Goal: Task Accomplishment & Management: Use online tool/utility

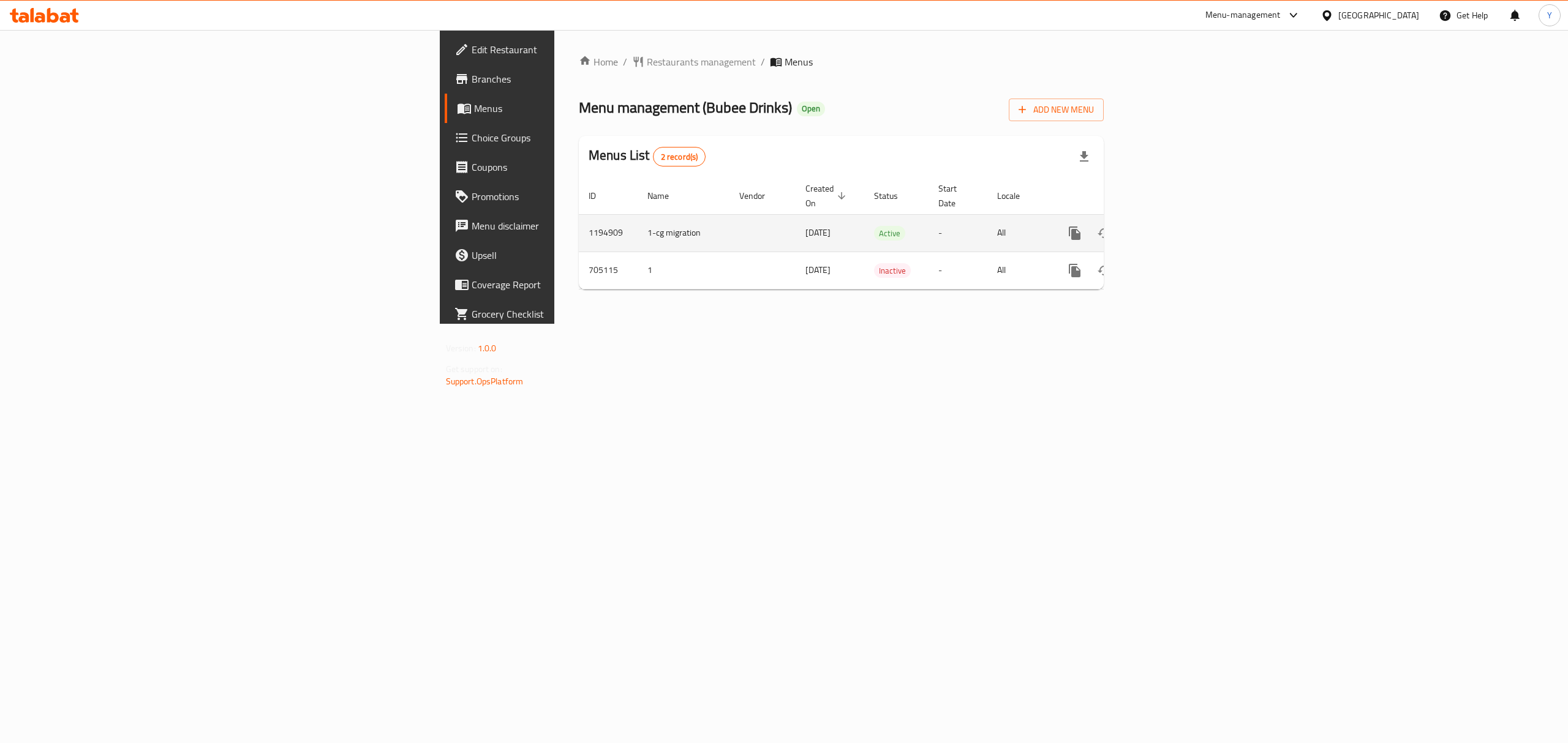
click at [1170, 226] on icon "enhanced table" at bounding box center [1162, 233] width 15 height 15
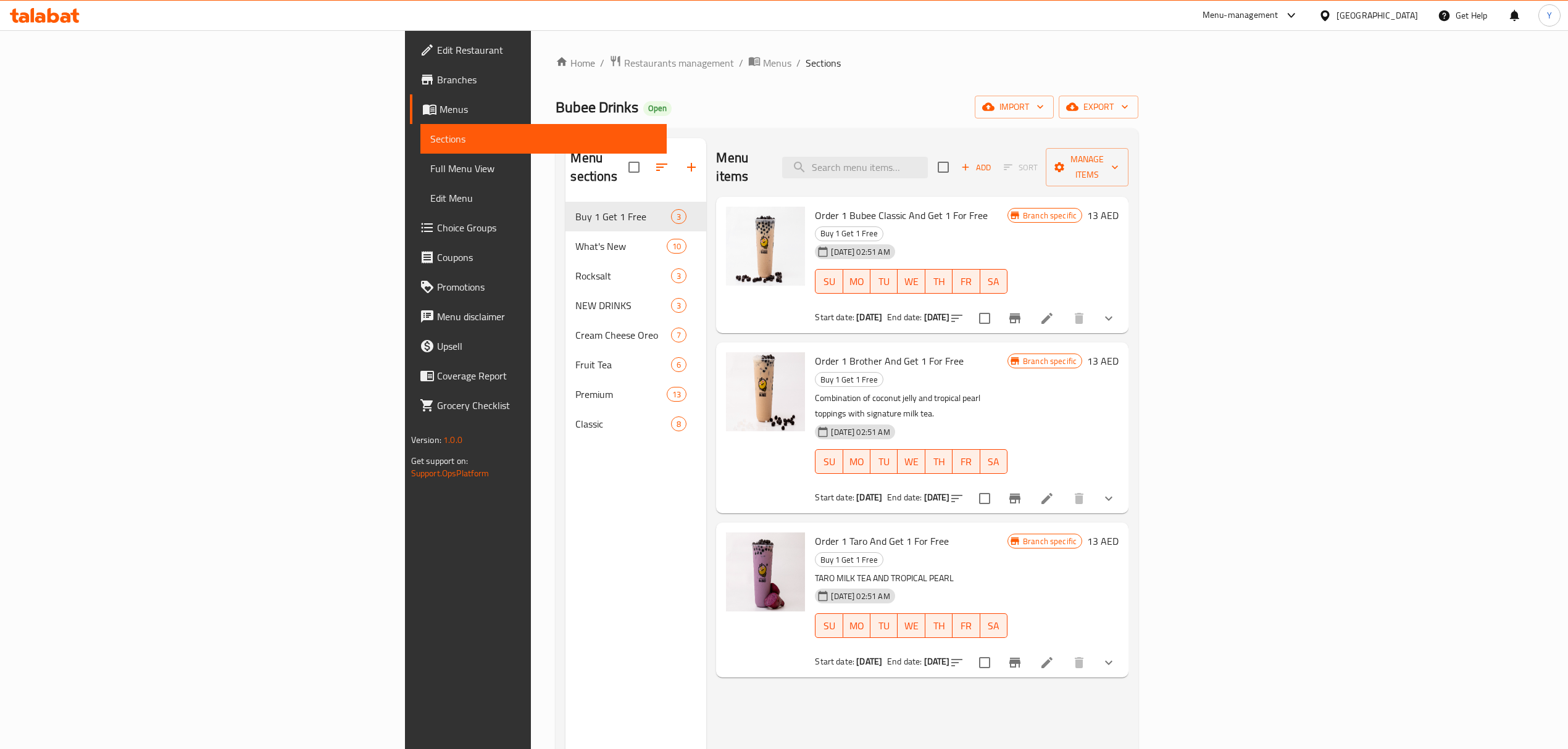
click at [1083, 135] on div "Menu sections Buy 1 Get 1 Free 3 What's New 10 Rocksalt 3 NEW DRINKS 3 Cream Ch…" at bounding box center [847, 513] width 583 height 769
click at [928, 169] on input "search" at bounding box center [855, 167] width 146 height 22
paste input "SWEET MELON BUBBLE TEA"
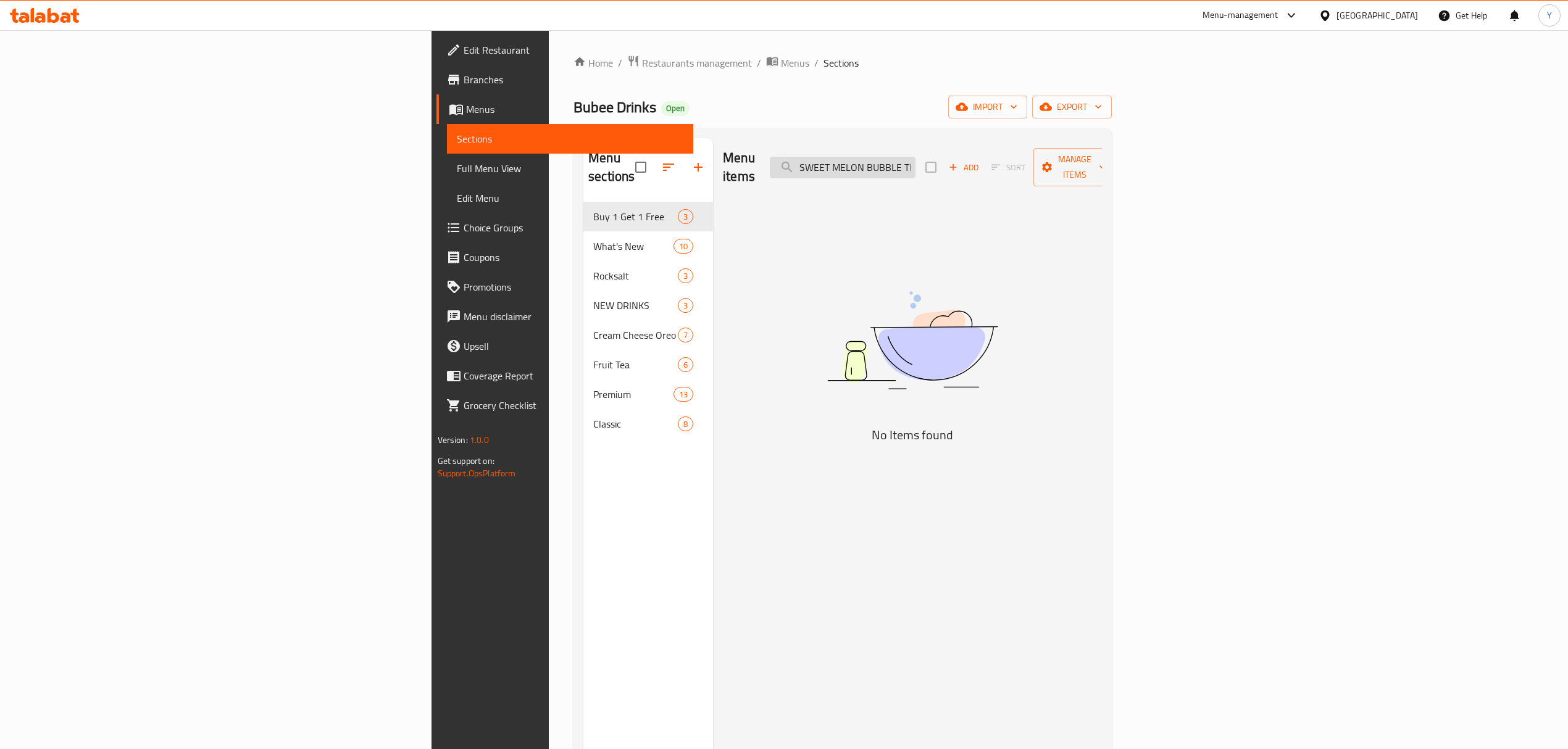
click at [915, 163] on input "SWEET MELON BUBBLE TEA" at bounding box center [842, 167] width 146 height 22
click at [915, 156] on input "SWEET MELON BUBBLE TEA" at bounding box center [842, 167] width 146 height 22
drag, startPoint x: 1017, startPoint y: 154, endPoint x: 1078, endPoint y: 158, distance: 61.1
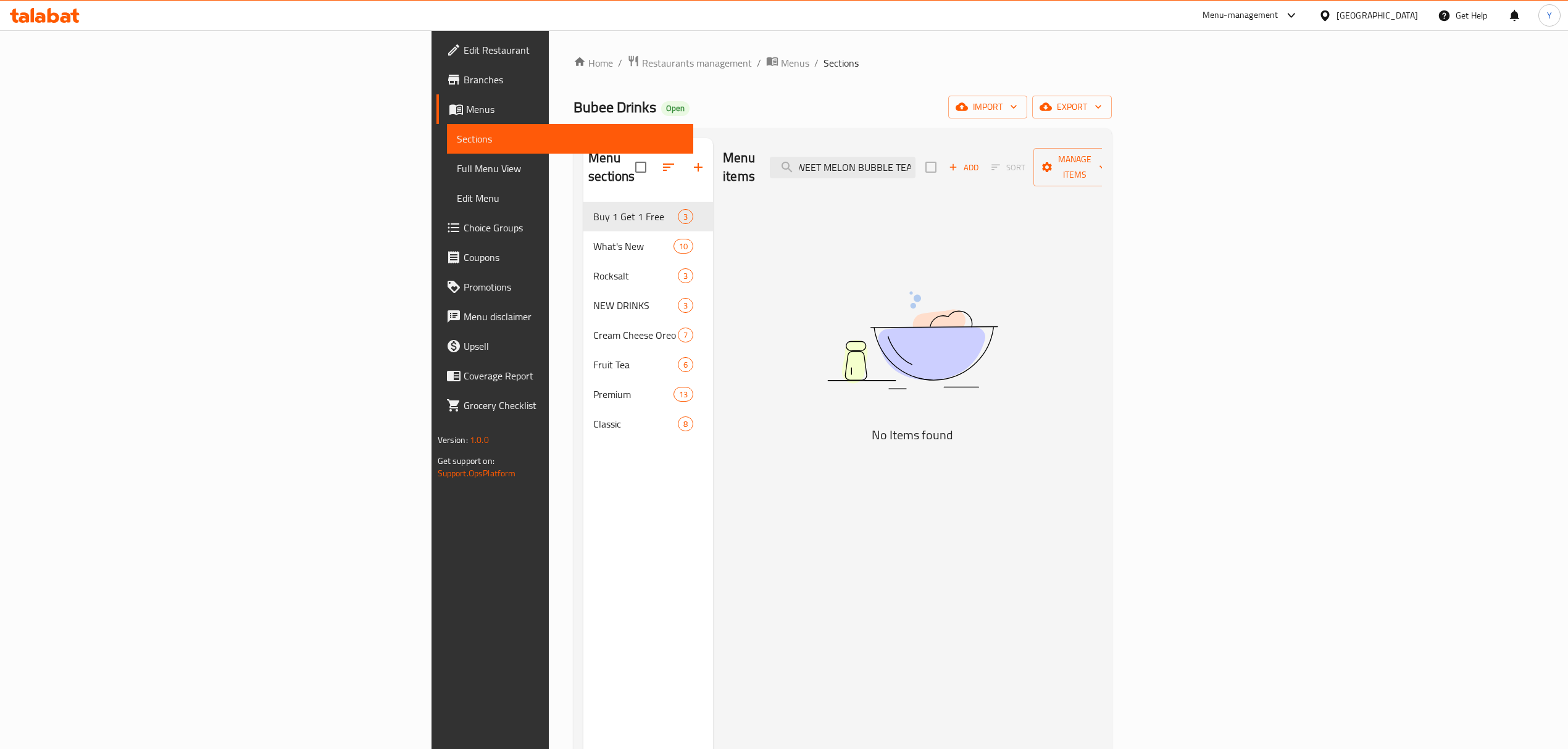
click at [1078, 158] on div "Menu items SWEET MELON BUBBLE TEA Add Sort Manage items" at bounding box center [912, 167] width 379 height 59
click at [915, 158] on input "SWEET MELON BUBBLE TEA" at bounding box center [842, 167] width 146 height 22
drag, startPoint x: 1022, startPoint y: 158, endPoint x: 1375, endPoint y: 171, distance: 353.2
click at [1102, 171] on div "Menu items SWEET MELON BUBBLE TEA Add Sort Manage items" at bounding box center [912, 167] width 379 height 59
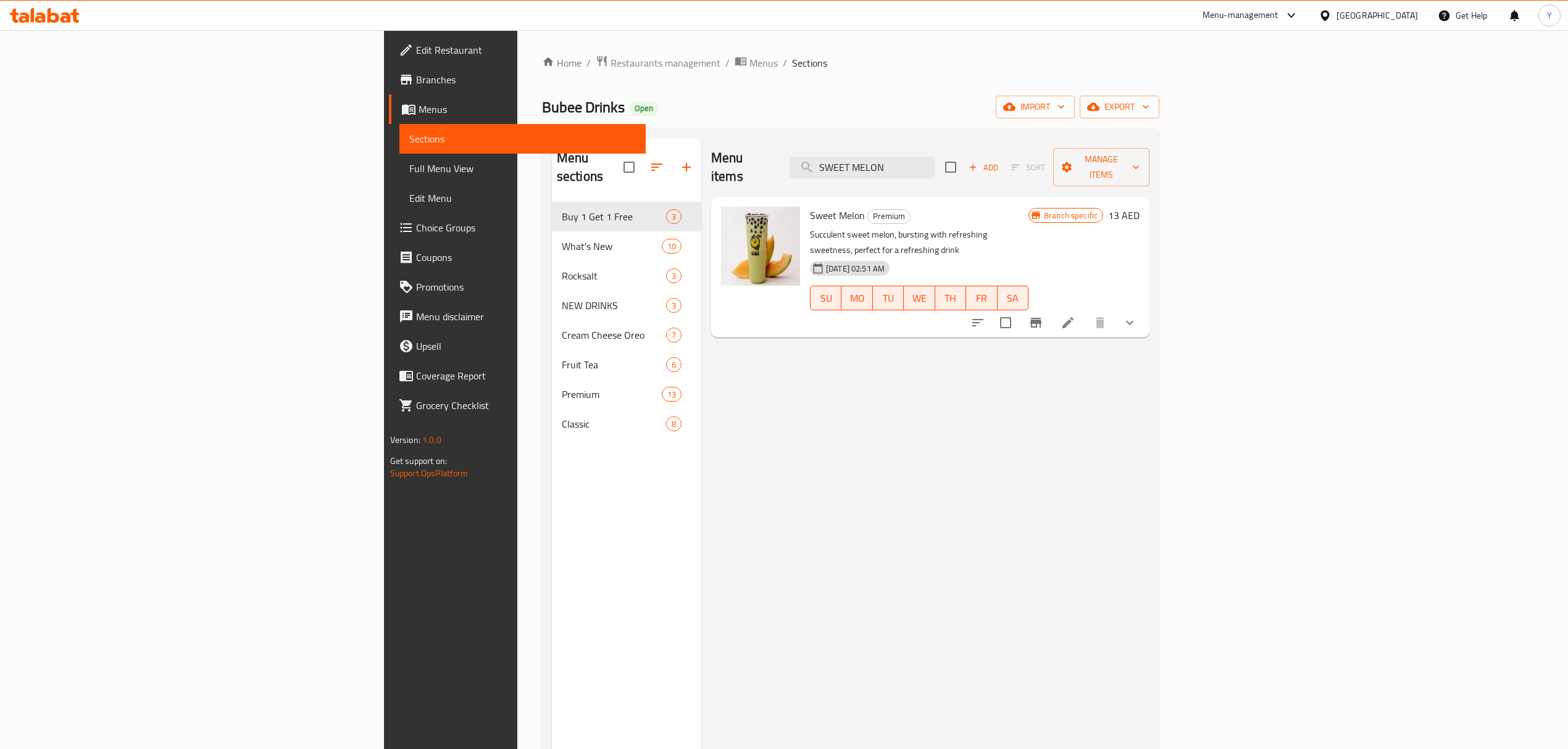
type input "SWEET MELON"
